Goal: Find specific page/section: Find specific page/section

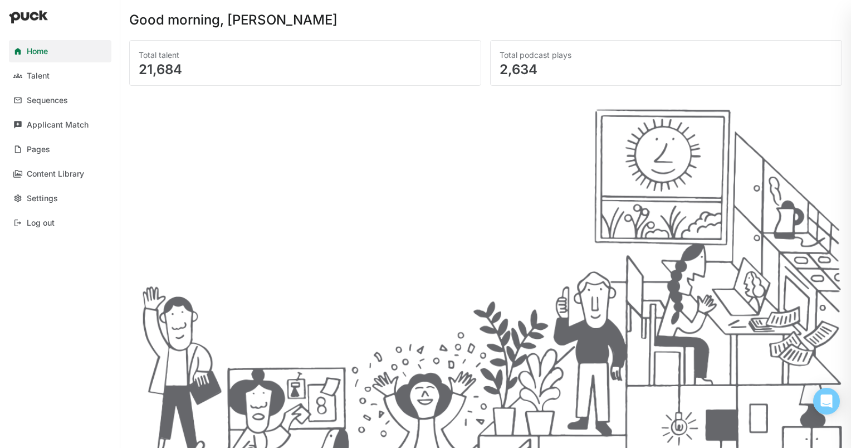
click at [37, 48] on div "Home" at bounding box center [37, 51] width 21 height 9
click at [61, 121] on div "Applicant Match" at bounding box center [58, 124] width 62 height 9
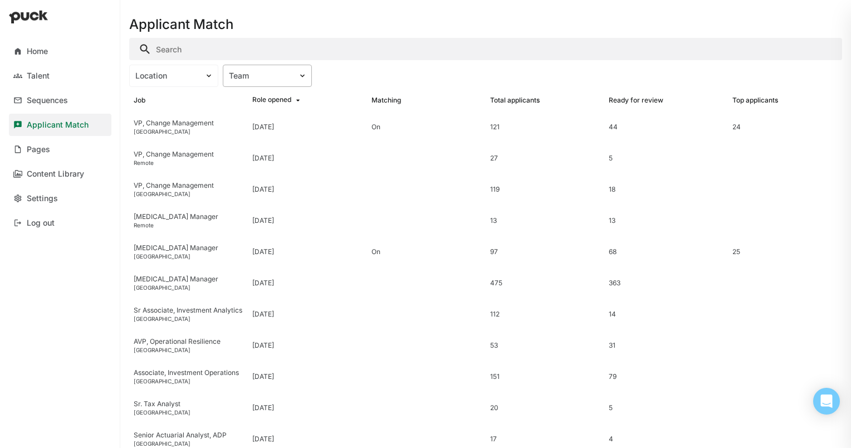
click at [229, 74] on div "Team" at bounding box center [260, 75] width 63 height 9
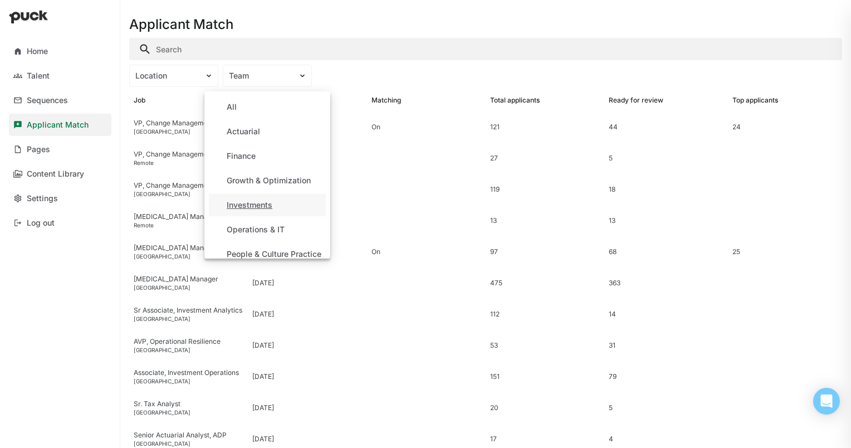
scroll to position [11, 0]
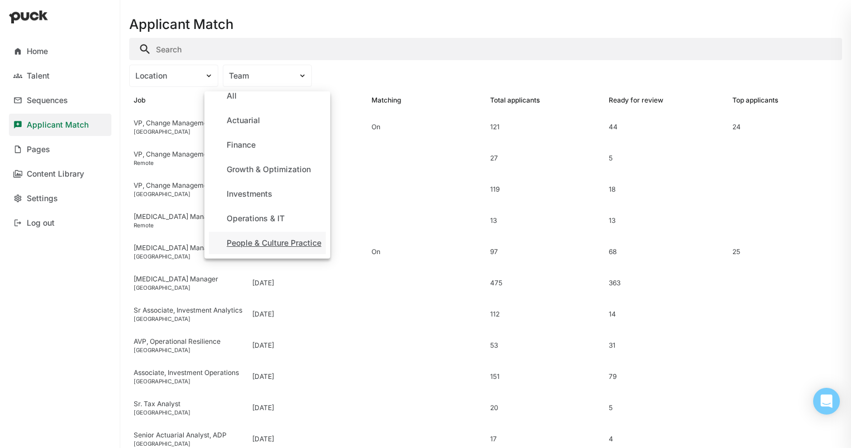
click at [262, 243] on div "People & Culture Practice" at bounding box center [274, 242] width 95 height 9
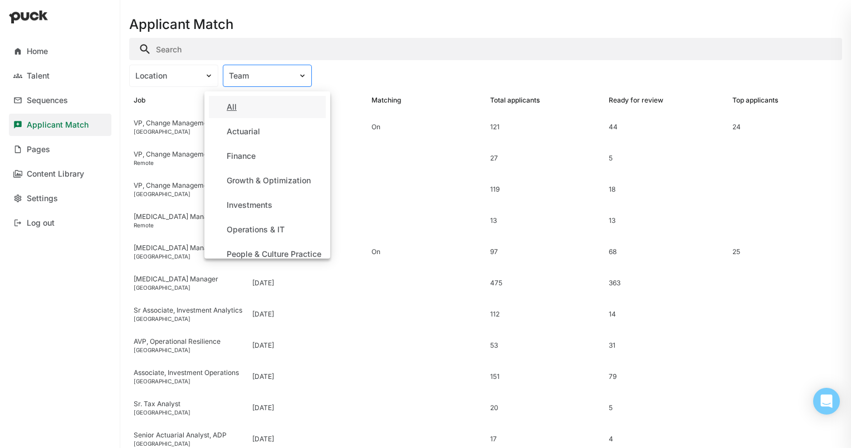
click at [268, 81] on div "Team" at bounding box center [267, 76] width 89 height 22
click at [268, 246] on div "People & Culture Practice" at bounding box center [267, 254] width 117 height 22
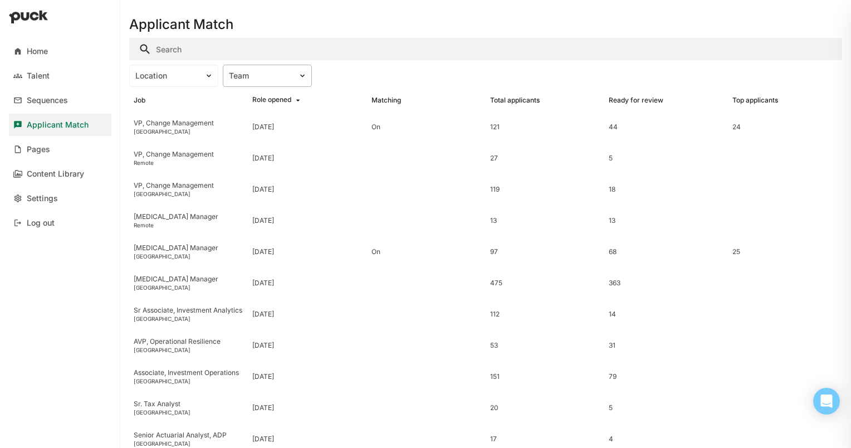
click at [293, 80] on div "Team" at bounding box center [260, 76] width 75 height 12
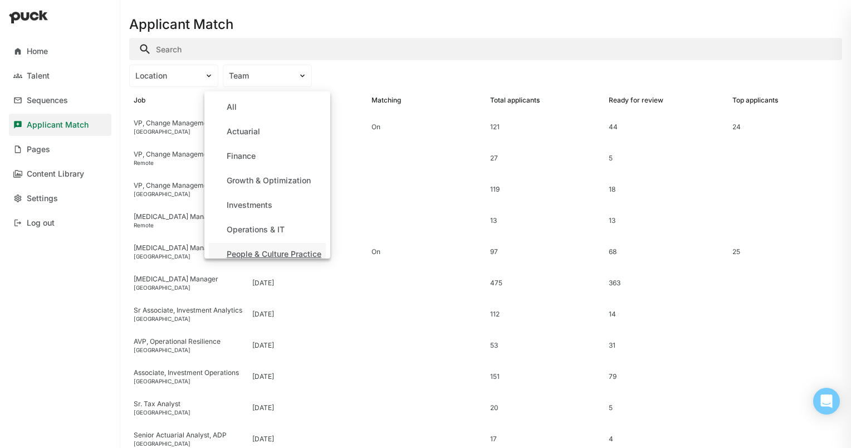
click at [285, 254] on div "People & Culture Practice" at bounding box center [274, 253] width 95 height 9
